Goal: Information Seeking & Learning: Find specific fact

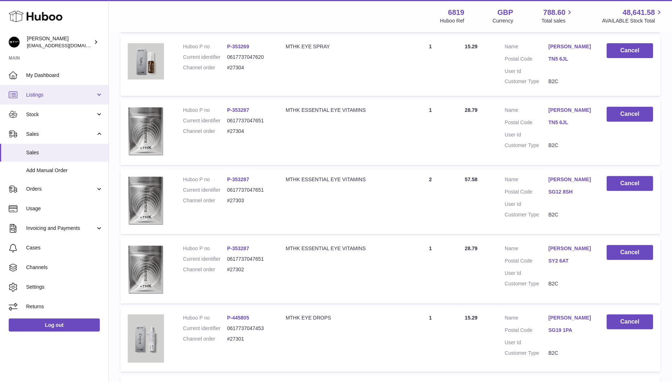
scroll to position [105, 0]
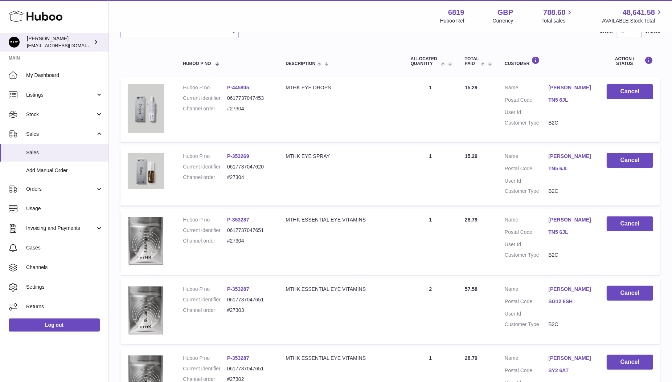
click at [45, 37] on div "Amar Radia amar@mthk.com" at bounding box center [59, 42] width 65 height 14
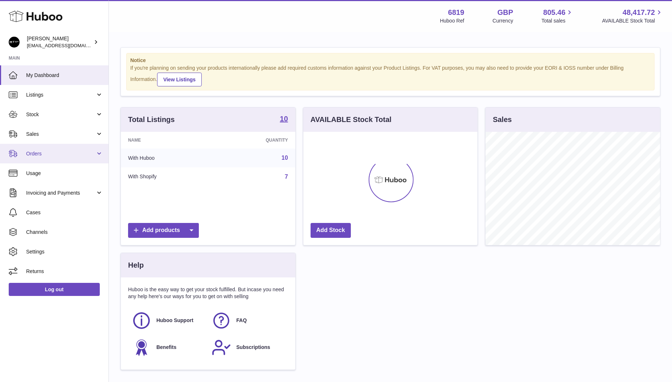
scroll to position [113, 175]
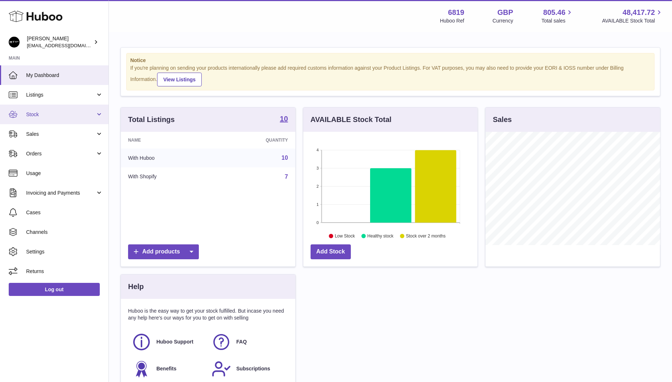
click at [59, 114] on span "Stock" at bounding box center [60, 114] width 69 height 7
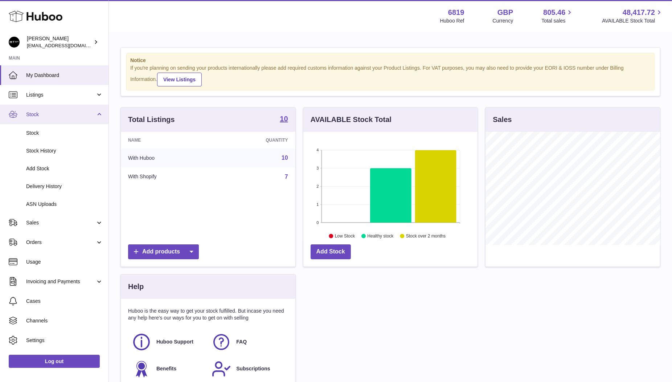
click at [59, 114] on span "Stock" at bounding box center [60, 114] width 69 height 7
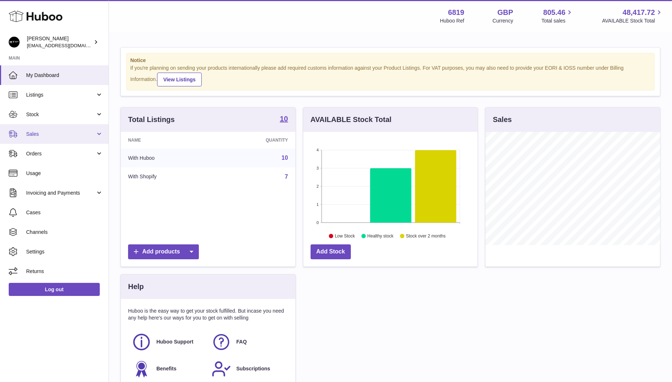
click at [48, 135] on span "Sales" at bounding box center [60, 134] width 69 height 7
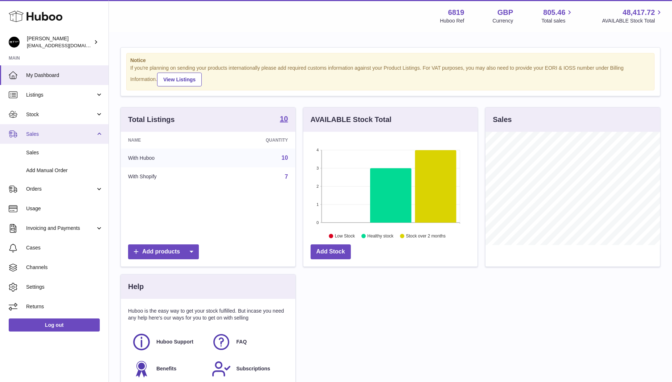
click at [48, 135] on span "Sales" at bounding box center [60, 134] width 69 height 7
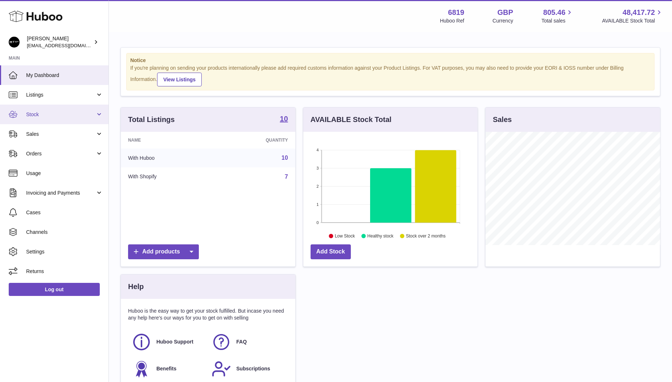
click at [43, 116] on span "Stock" at bounding box center [60, 114] width 69 height 7
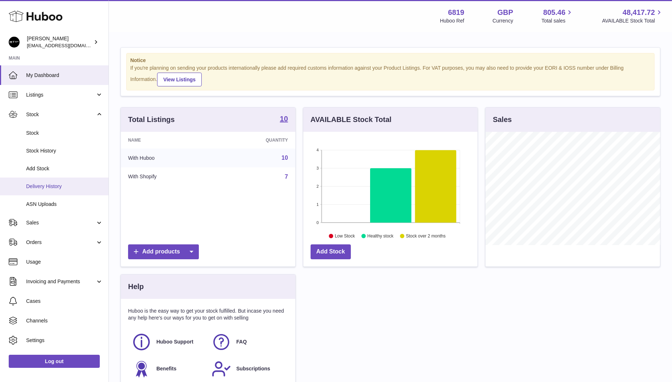
click at [43, 185] on span "Delivery History" at bounding box center [64, 186] width 77 height 7
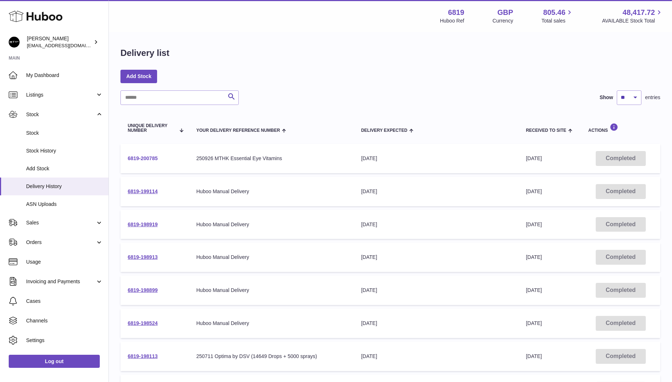
click at [145, 158] on link "6819-200785" at bounding box center [143, 158] width 30 height 6
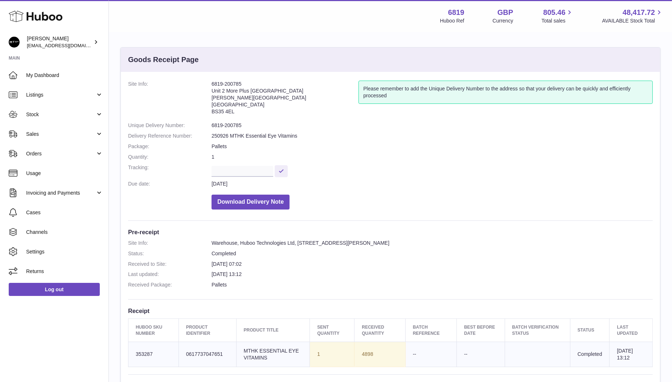
drag, startPoint x: 239, startPoint y: 110, endPoint x: 211, endPoint y: 97, distance: 30.4
click at [212, 97] on address "6819-200785 Unit 2 [GEOGRAPHIC_DATA][STREET_ADDRESS][PERSON_NAME]" at bounding box center [285, 100] width 147 height 38
copy address "[PERSON_NAME][STREET_ADDRESS]"
click at [282, 107] on address "6819-200785 Unit 2 [GEOGRAPHIC_DATA][STREET_ADDRESS][PERSON_NAME]" at bounding box center [285, 100] width 147 height 38
drag, startPoint x: 235, startPoint y: 111, endPoint x: 212, endPoint y: 88, distance: 32.6
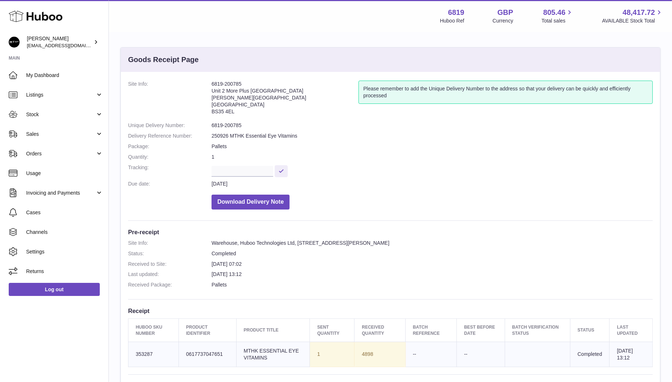
click at [212, 88] on address "6819-200785 Unit 2 [GEOGRAPHIC_DATA][STREET_ADDRESS][PERSON_NAME]" at bounding box center [285, 100] width 147 height 38
copy address "Unit 2 More [GEOGRAPHIC_DATA][STREET_ADDRESS][PERSON_NAME]"
